Goal: Information Seeking & Learning: Learn about a topic

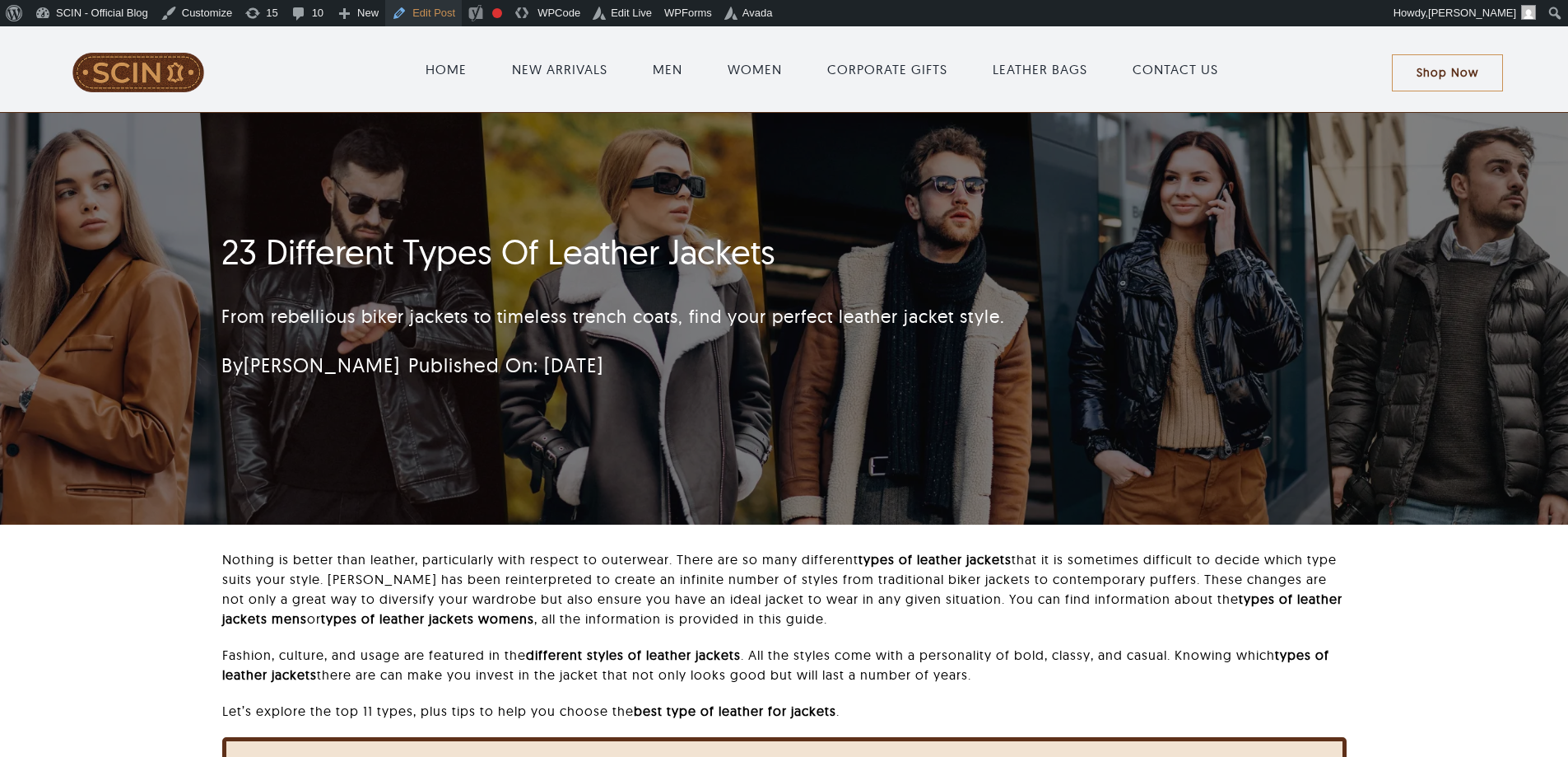
click at [411, 16] on link "Edit Post" at bounding box center [423, 13] width 76 height 26
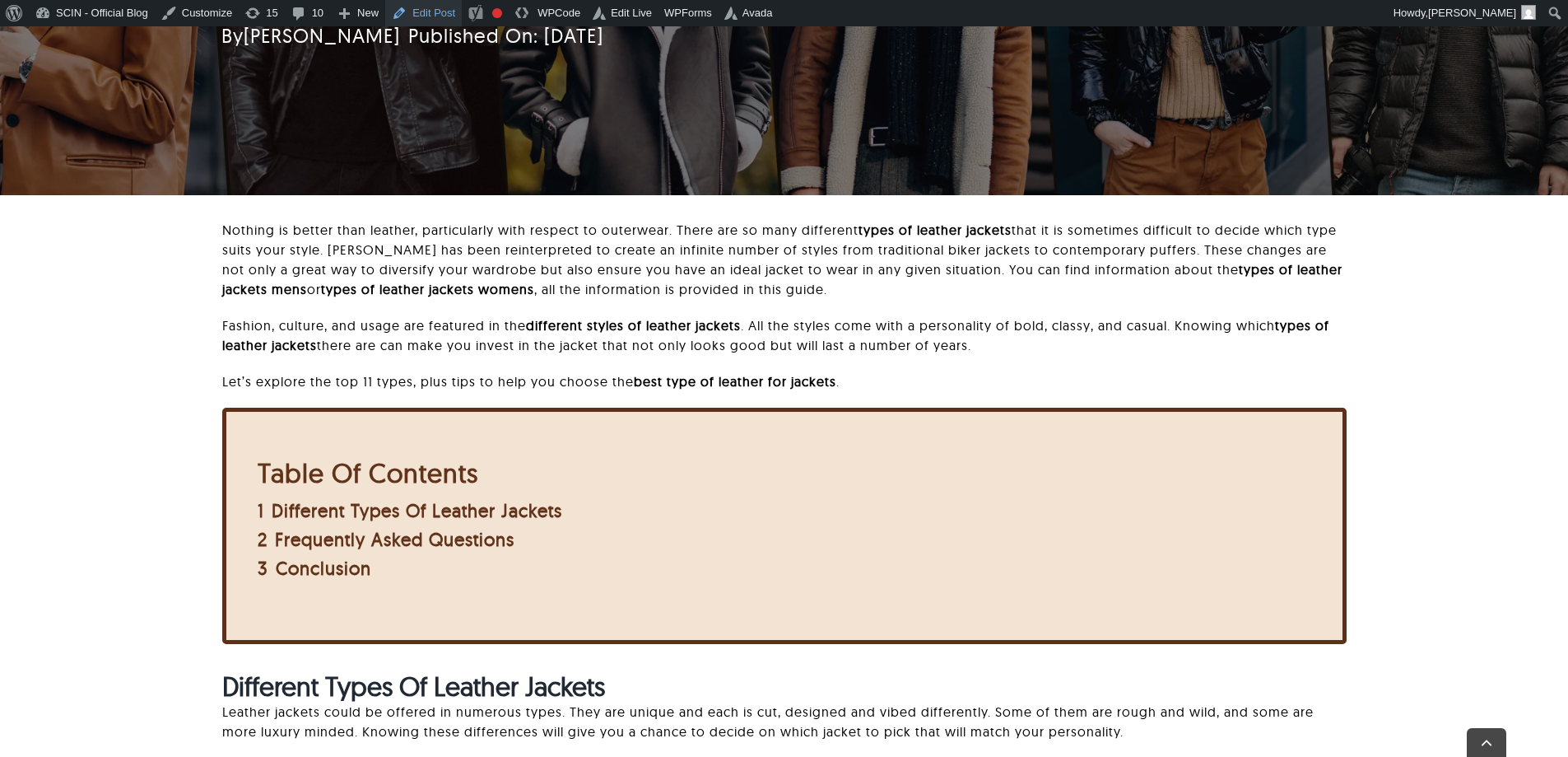
scroll to position [684, 0]
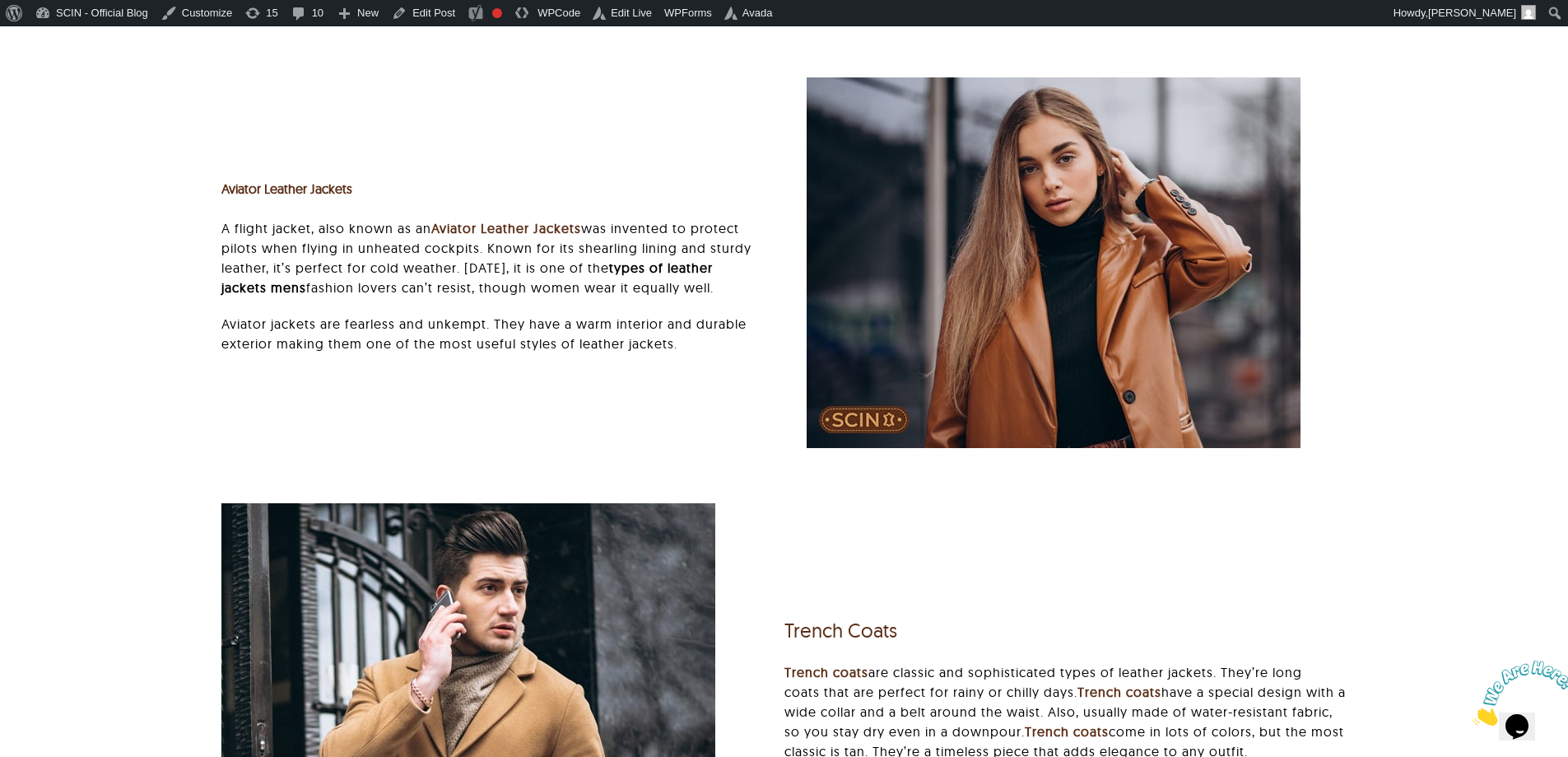
scroll to position [3787, 0]
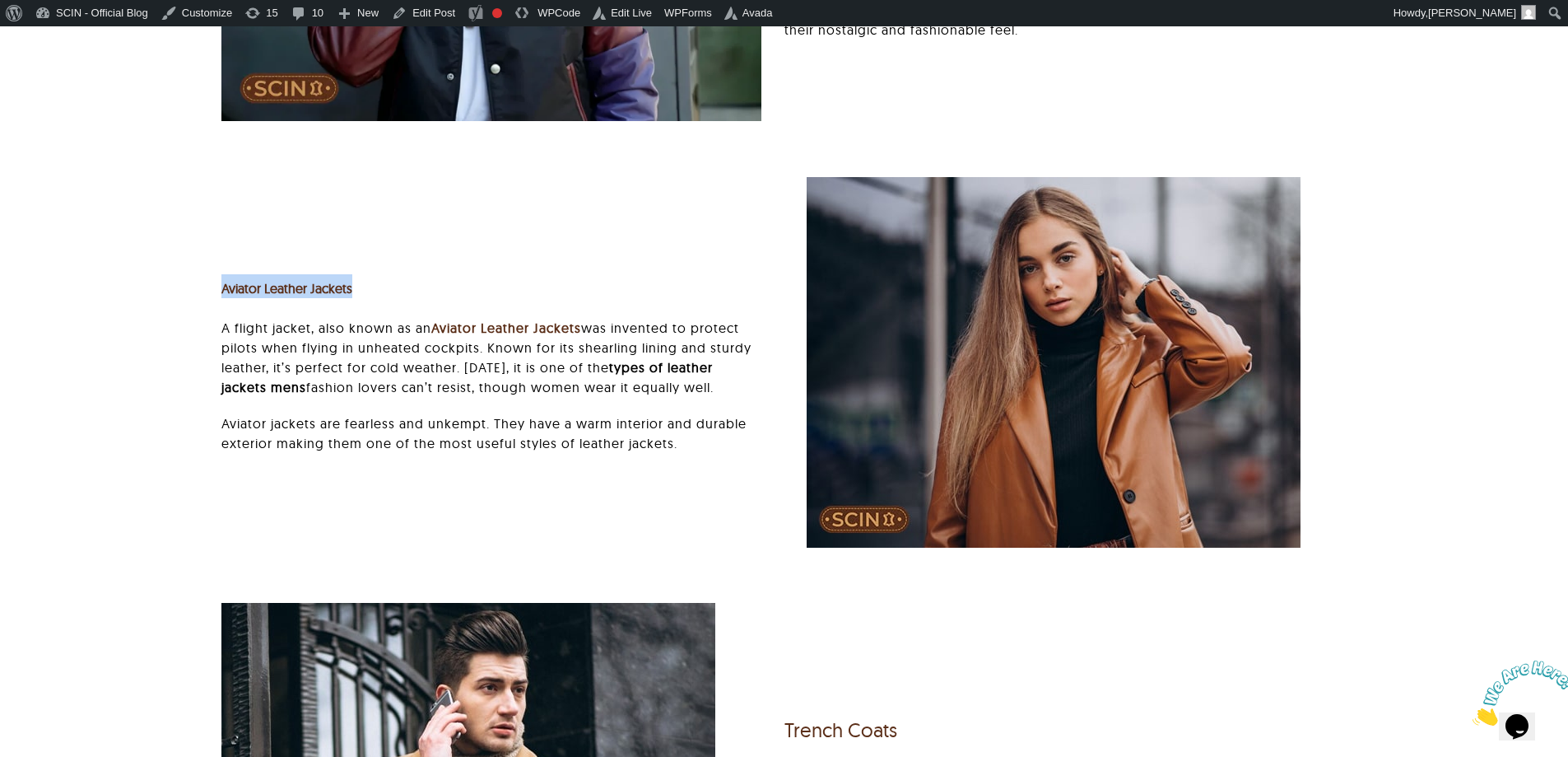
drag, startPoint x: 393, startPoint y: 285, endPoint x: 157, endPoint y: 294, distance: 236.2
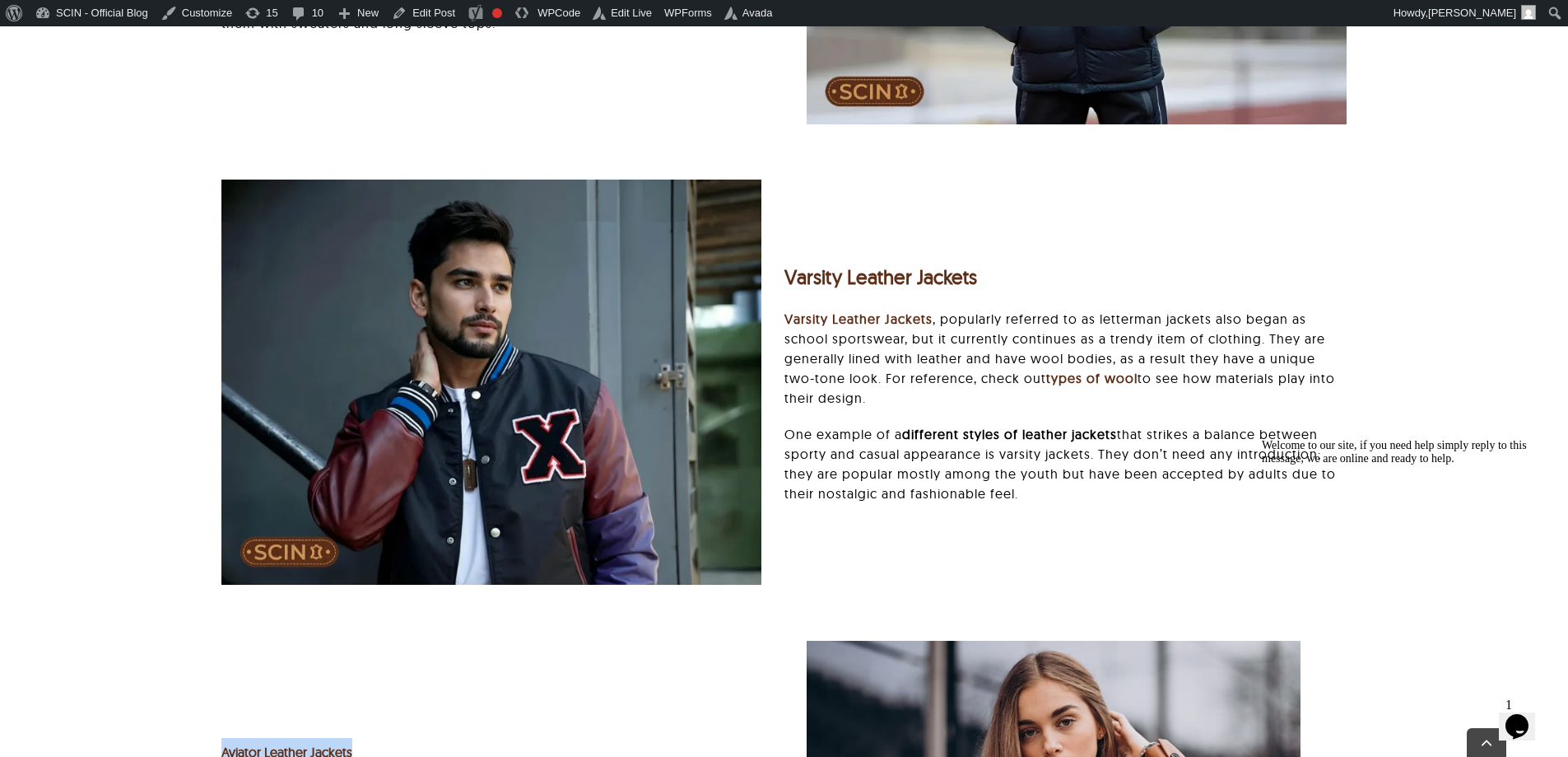
scroll to position [3622, 0]
